Goal: Task Accomplishment & Management: Use online tool/utility

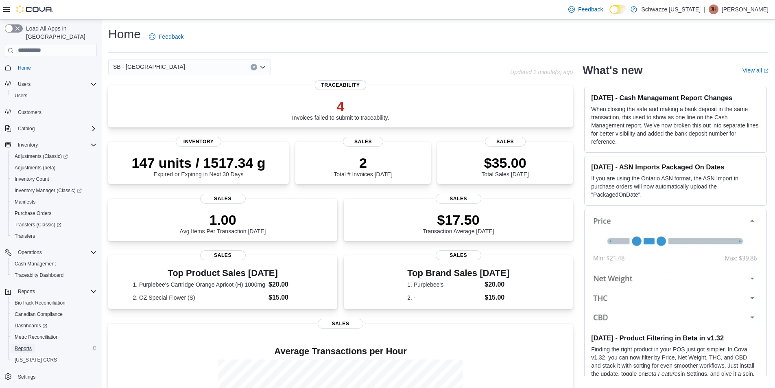
click at [23, 345] on span "Reports" at bounding box center [23, 348] width 17 height 7
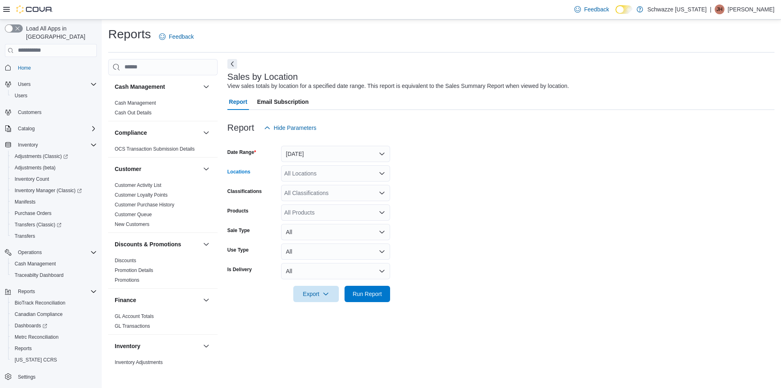
click at [314, 179] on div "All Locations" at bounding box center [335, 173] width 109 height 16
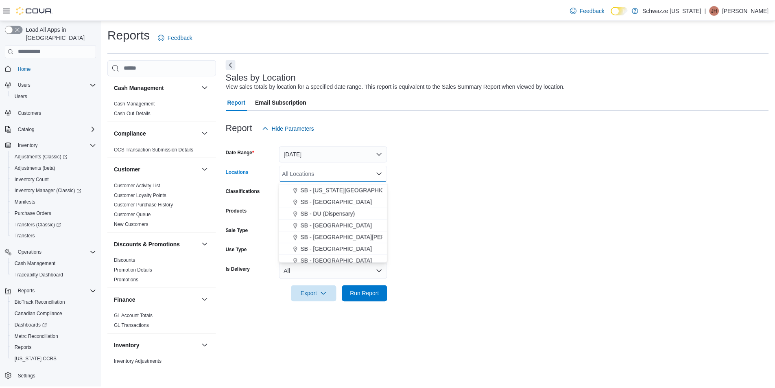
scroll to position [122, 0]
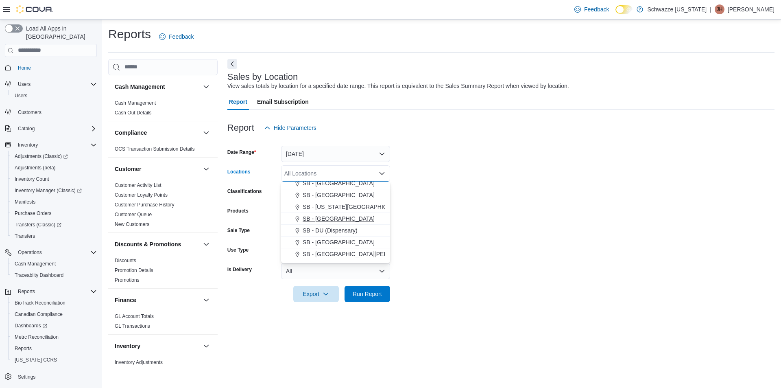
click at [330, 220] on span "SB - Commerce City" at bounding box center [339, 218] width 72 height 8
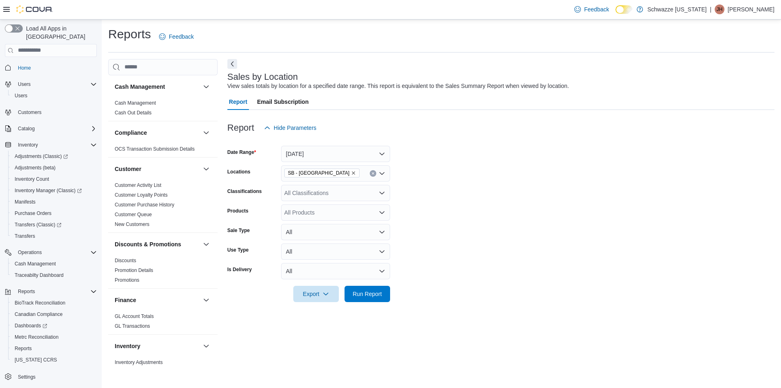
click at [459, 236] on form "Date Range Yesterday Locations SB - Commerce City Classifications All Classific…" at bounding box center [500, 219] width 547 height 166
click at [372, 295] on span "Run Report" at bounding box center [367, 293] width 29 height 8
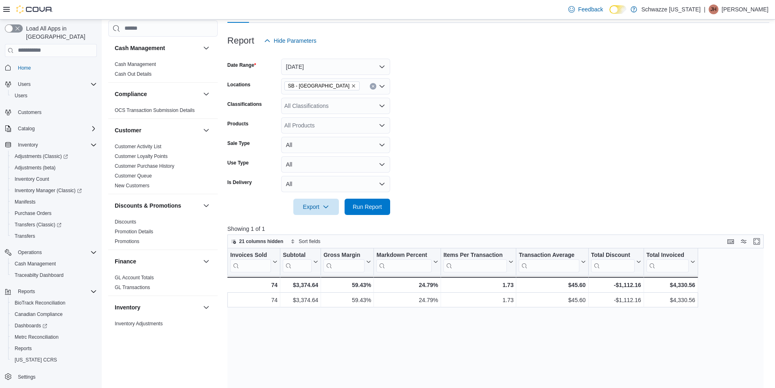
scroll to position [122, 0]
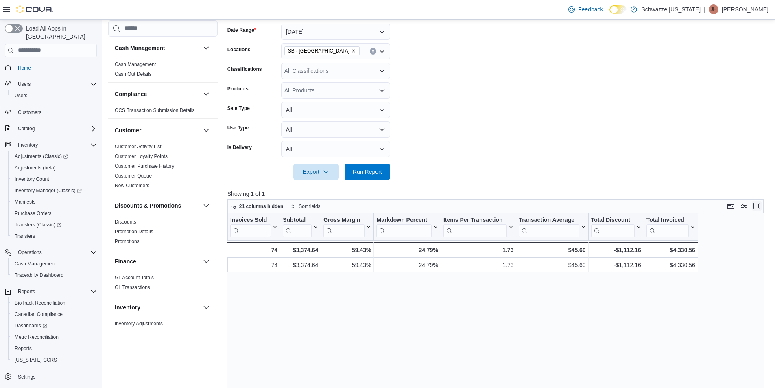
click at [761, 203] on button "Enter fullscreen" at bounding box center [757, 206] width 10 height 10
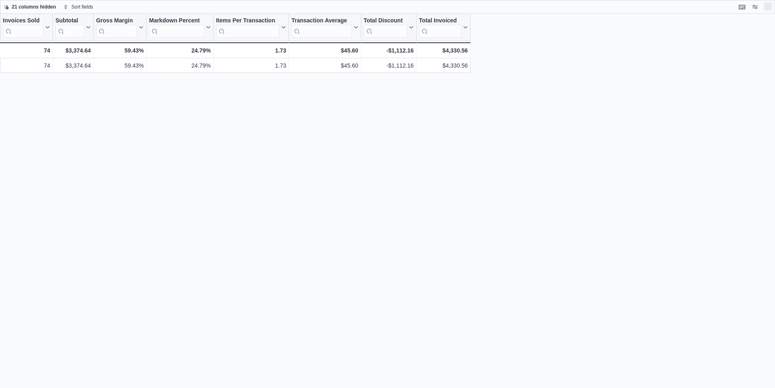
scroll to position [0, 0]
click at [776, 8] on button "Exit fullscreen" at bounding box center [774, 7] width 10 height 10
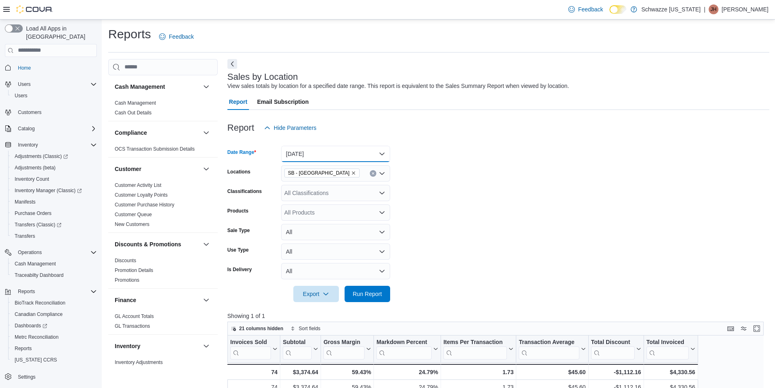
click at [339, 150] on button "Yesterday" at bounding box center [335, 154] width 109 height 16
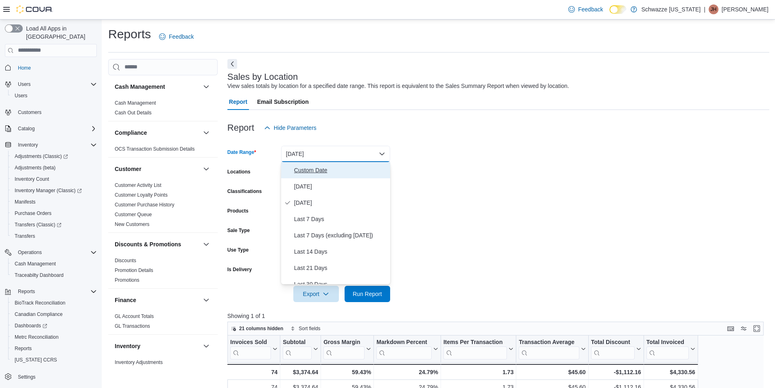
click at [303, 164] on button "Custom Date" at bounding box center [335, 170] width 109 height 16
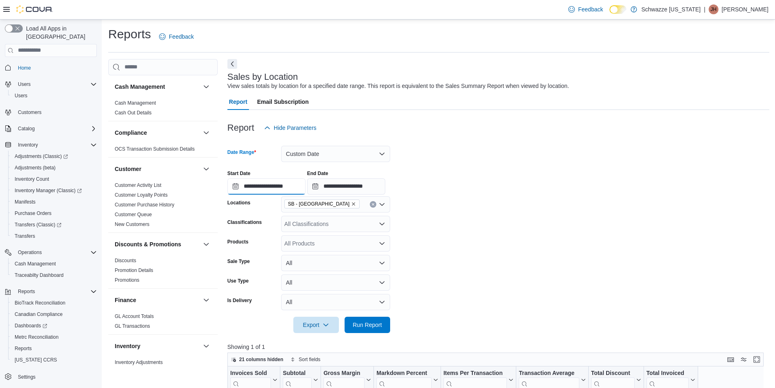
click at [268, 192] on input "**********" at bounding box center [266, 186] width 78 height 16
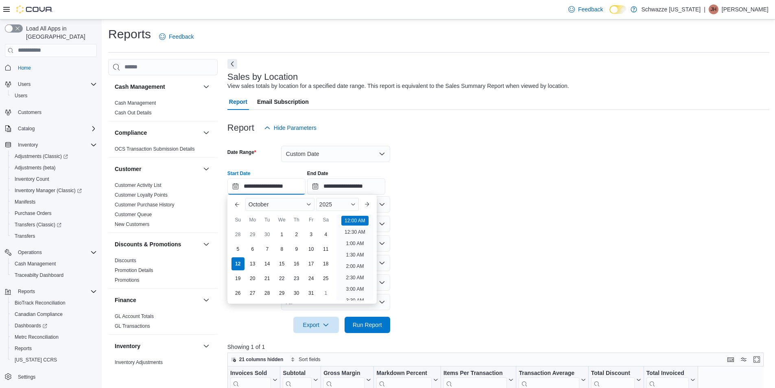
scroll to position [25, 0]
click at [310, 251] on div "10" at bounding box center [311, 249] width 14 height 14
type input "**********"
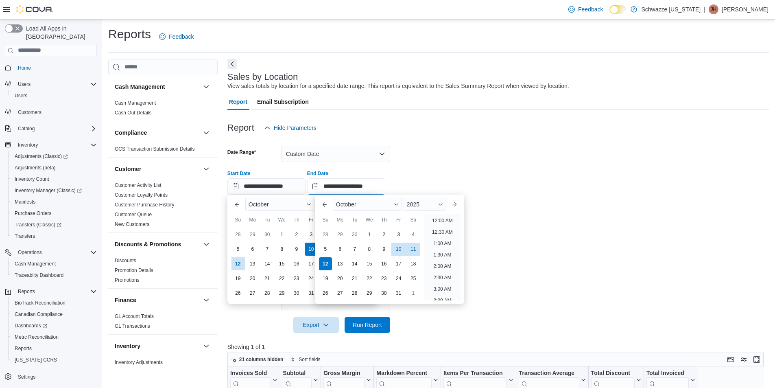
click at [348, 186] on input "**********" at bounding box center [346, 186] width 78 height 16
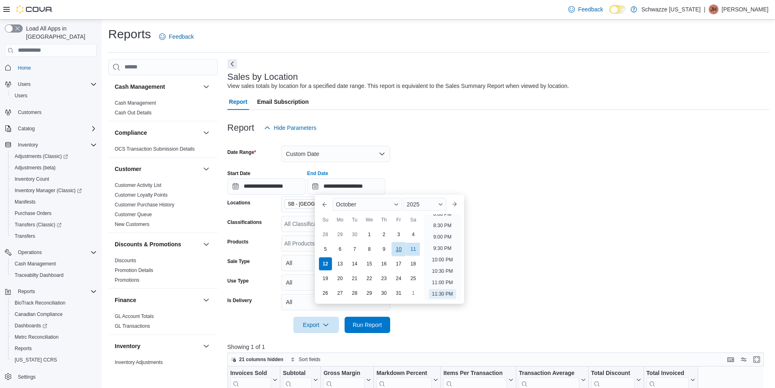
click at [399, 252] on div "10" at bounding box center [398, 249] width 14 height 14
type input "**********"
click at [524, 241] on form "**********" at bounding box center [498, 234] width 542 height 197
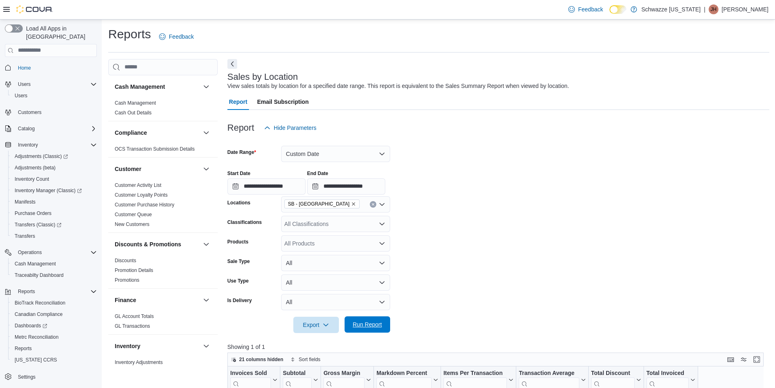
click at [360, 329] on span "Run Report" at bounding box center [367, 324] width 36 height 16
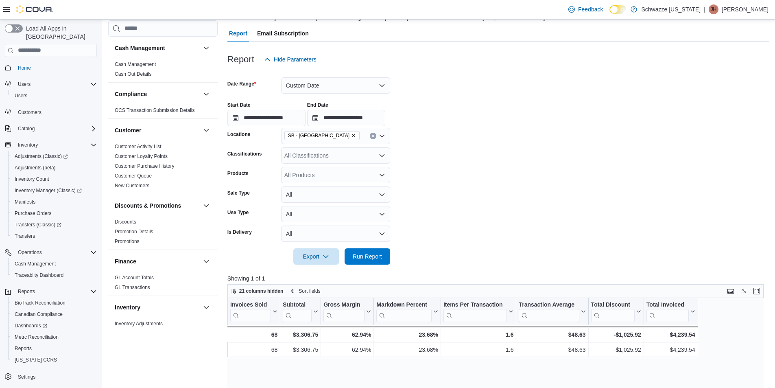
scroll to position [81, 0]
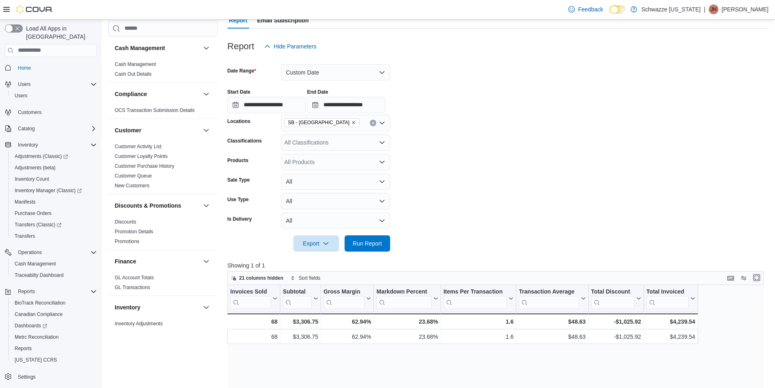
click at [761, 279] on button "Enter fullscreen" at bounding box center [757, 278] width 10 height 10
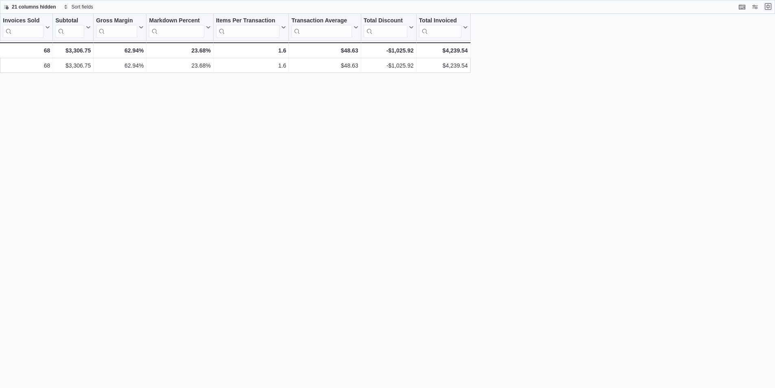
scroll to position [0, 0]
drag, startPoint x: 774, startPoint y: 8, endPoint x: 725, endPoint y: 1, distance: 50.1
click at [774, 8] on button "Exit fullscreen" at bounding box center [774, 7] width 10 height 10
